Goal: Task Accomplishment & Management: Use online tool/utility

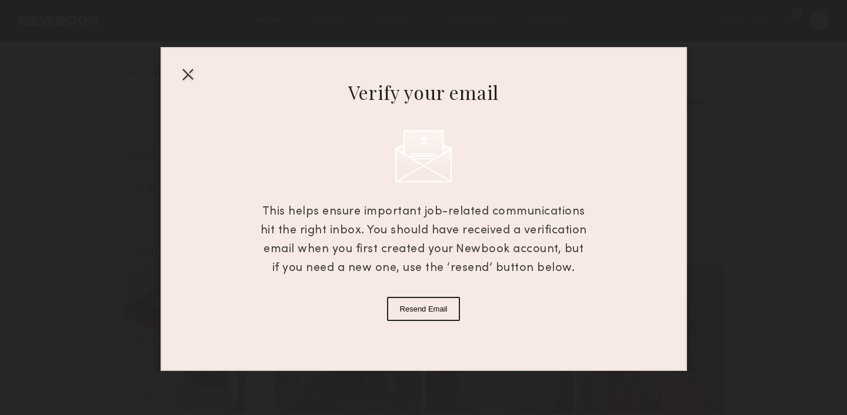
click at [330, 47] on div "Verify your email This helps ensure important job-related communications hit th…" at bounding box center [424, 209] width 527 height 324
click at [419, 308] on button "Resend Email" at bounding box center [424, 309] width 74 height 24
click at [184, 74] on div at bounding box center [187, 74] width 19 height 19
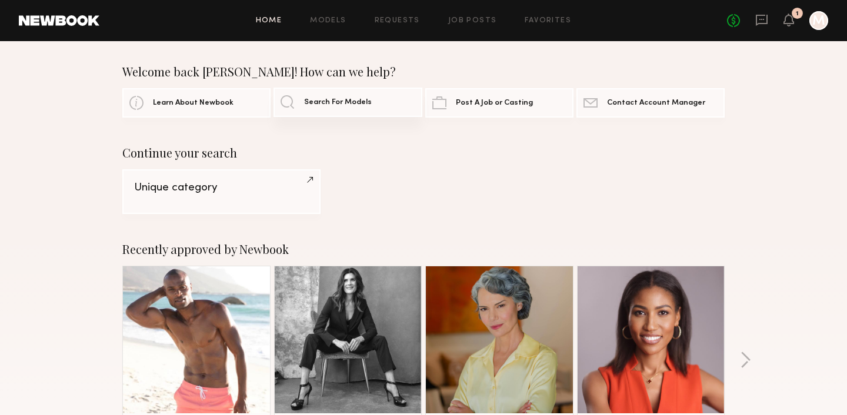
click at [332, 115] on link "Search For Models" at bounding box center [348, 102] width 148 height 29
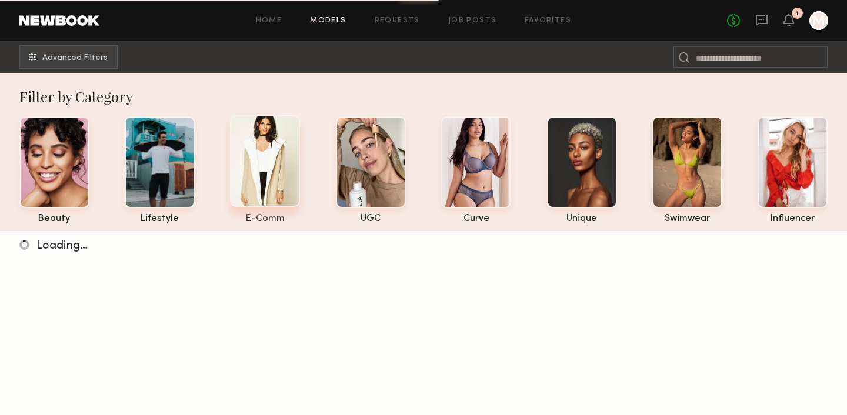
click at [265, 164] on div at bounding box center [265, 161] width 70 height 92
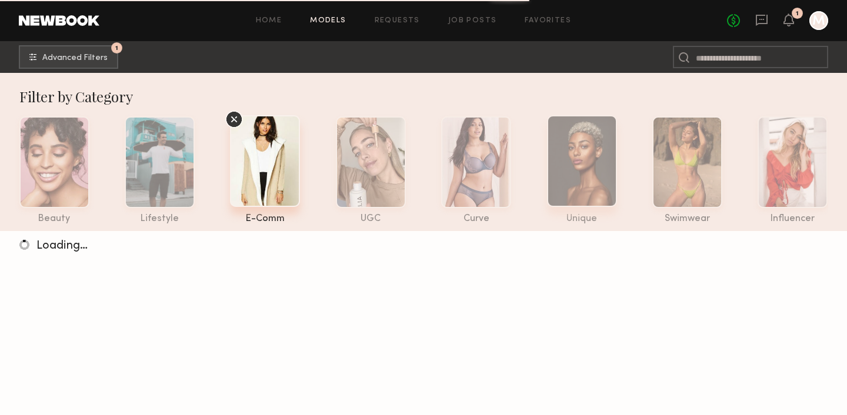
click at [598, 152] on div at bounding box center [582, 161] width 70 height 92
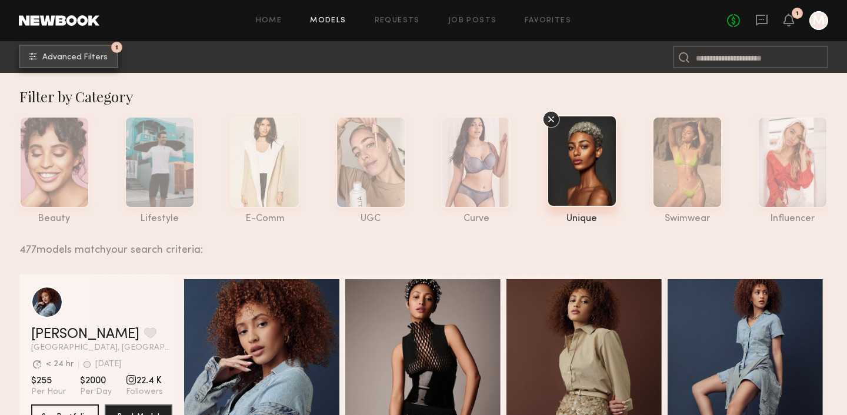
click at [86, 55] on span "Advanced Filters" at bounding box center [74, 58] width 65 height 8
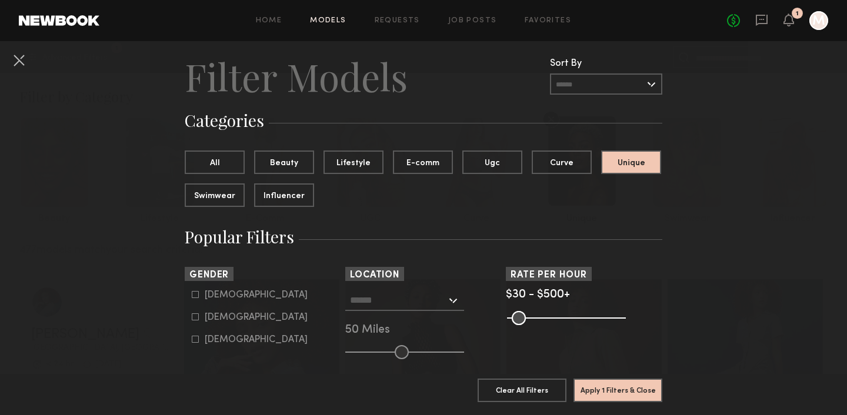
scroll to position [36, 0]
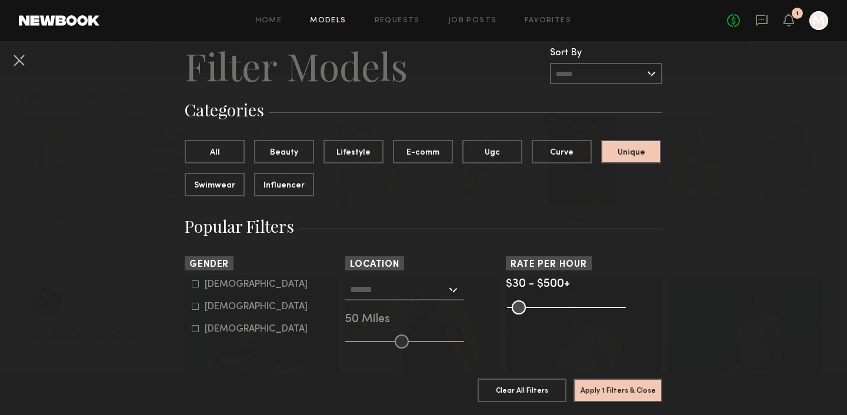
drag, startPoint x: 624, startPoint y: 312, endPoint x: 616, endPoint y: 312, distance: 8.2
click at [616, 312] on common-range-minmax at bounding box center [565, 306] width 119 height 14
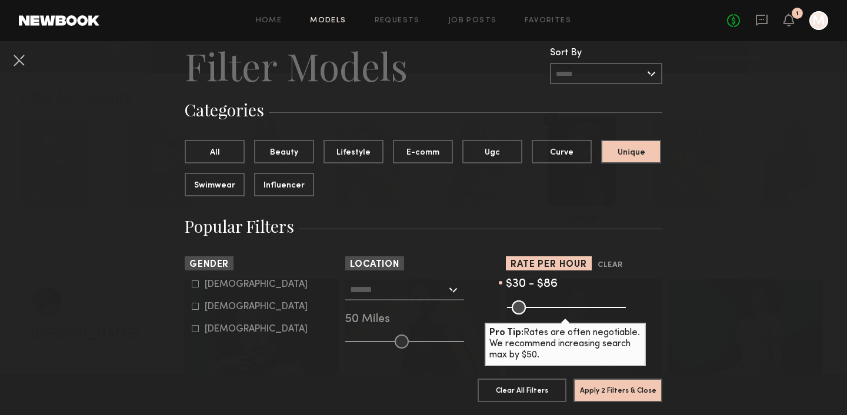
drag, startPoint x: 615, startPoint y: 312, endPoint x: 527, endPoint y: 301, distance: 89.5
type input "**"
click at [527, 301] on input "range" at bounding box center [566, 308] width 119 height 14
type input "**"
click at [517, 312] on input "range" at bounding box center [566, 308] width 119 height 14
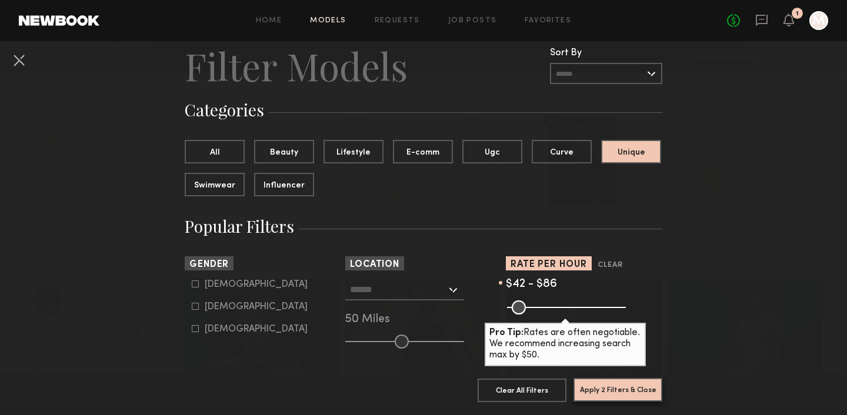
click at [589, 388] on button "Apply 2 Filters & Close" at bounding box center [618, 390] width 89 height 24
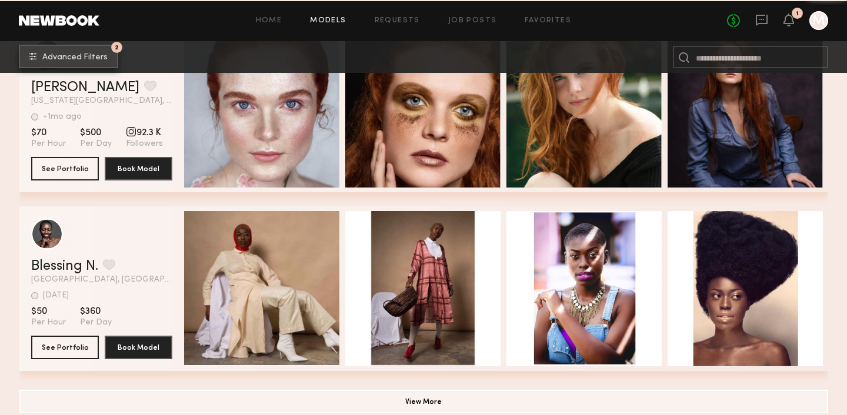
scroll to position [2048, 0]
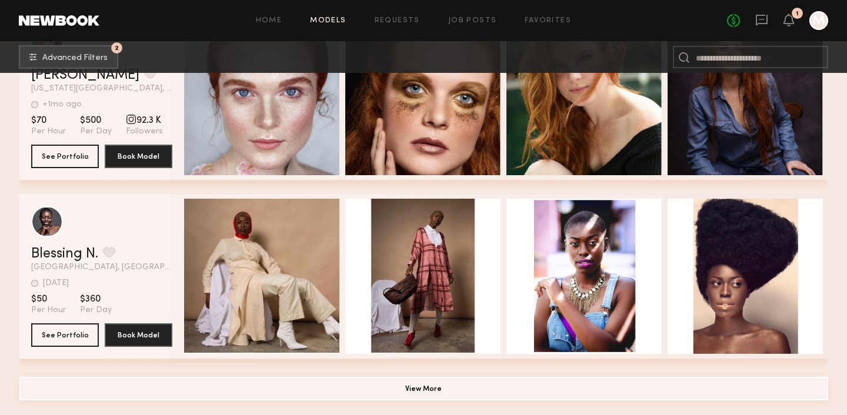
click at [438, 389] on button "View More" at bounding box center [423, 389] width 809 height 24
